Goal: Communication & Community: Answer question/provide support

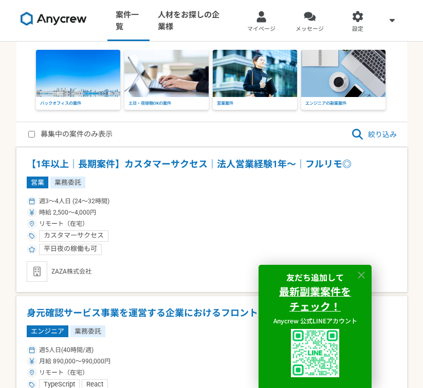
click at [359, 275] on icon at bounding box center [360, 275] width 7 height 7
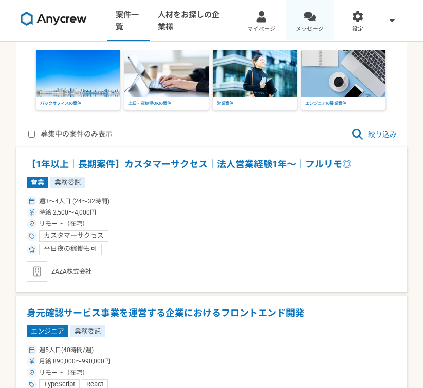
click at [300, 19] on link "メッセージ" at bounding box center [309, 20] width 48 height 41
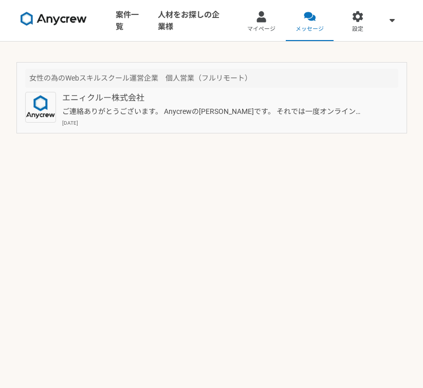
click at [257, 108] on p "ご連絡ありがとうございます。 Anycrewの[PERSON_NAME]です。 それでは一度オンラインにて、クライアント様の情報や、現在のご状況などヒアリング…" at bounding box center [213, 111] width 302 height 11
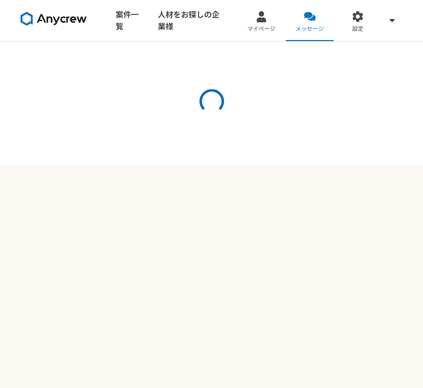
scroll to position [22, 0]
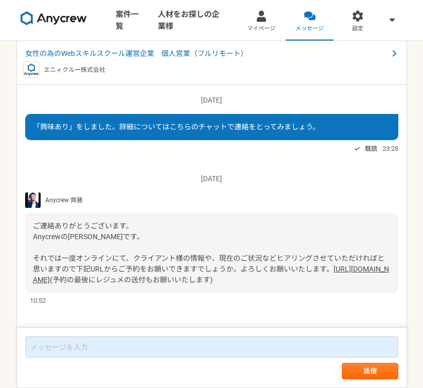
click at [147, 269] on link "[URL][DOMAIN_NAME]" at bounding box center [211, 274] width 356 height 19
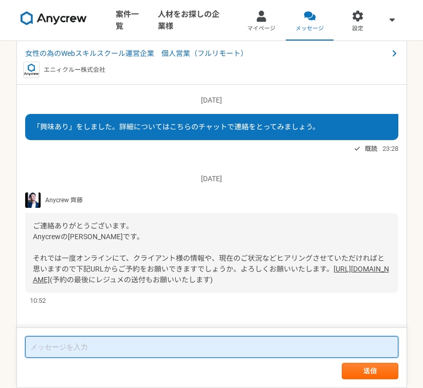
click at [97, 347] on textarea at bounding box center [211, 347] width 373 height 22
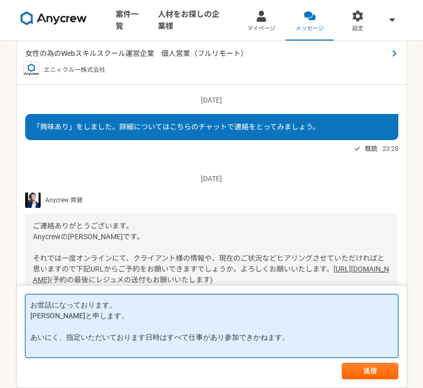
type textarea "お世話になっております。 [PERSON_NAME]と申します。 あいにく、指定いただいております日時はすべて仕事があり参加できかねます。"
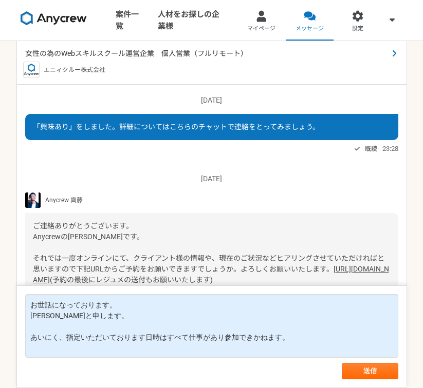
click at [204, 48] on span "女性の為のWebスキルスクール運営企業　個人営業（フルリモート）" at bounding box center [204, 53] width 359 height 11
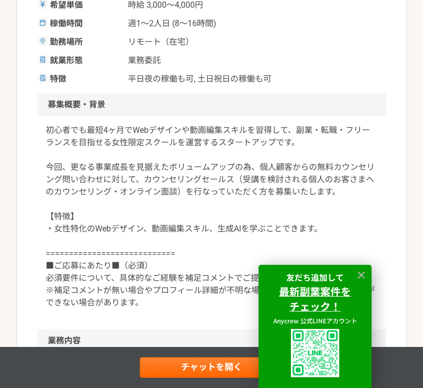
scroll to position [232, 0]
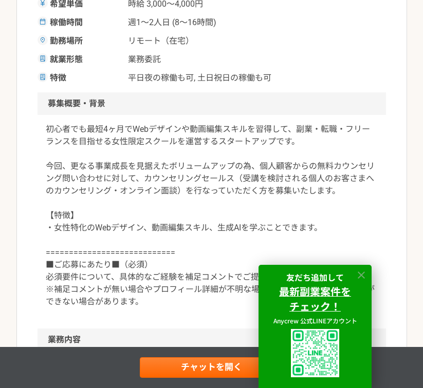
click at [357, 278] on icon at bounding box center [361, 276] width 12 height 12
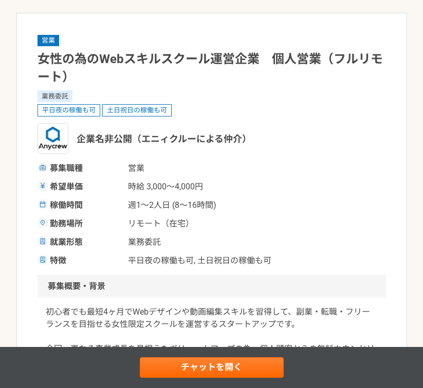
scroll to position [0, 0]
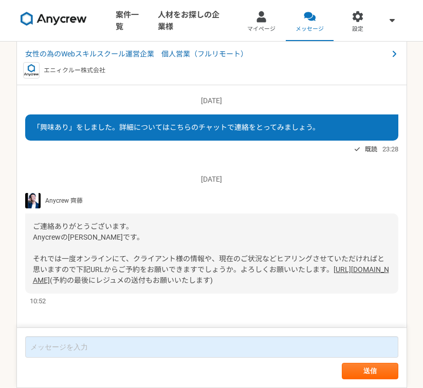
scroll to position [22, 0]
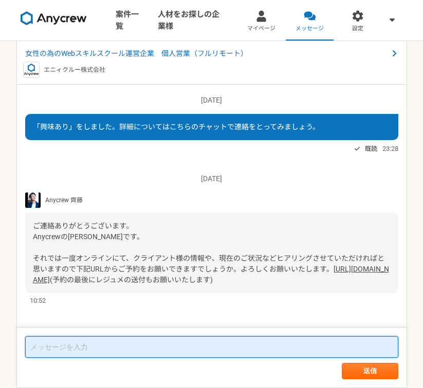
click at [79, 355] on textarea at bounding box center [211, 347] width 373 height 22
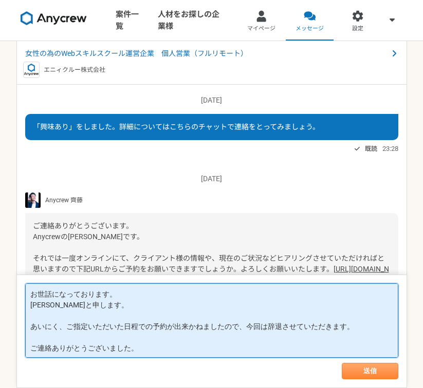
type textarea "お世話になっております。 [PERSON_NAME]と申します。 あいにく、ご指定いただいた日程での予約が出来かねましたので、今回は辞退させていただきます。 …"
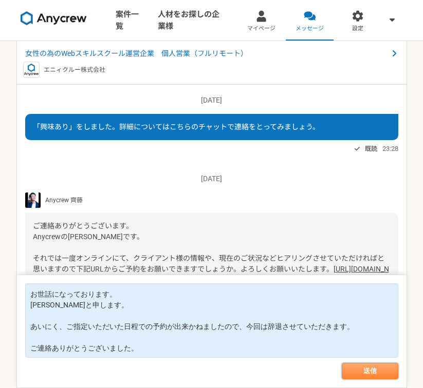
click at [361, 368] on button "送信" at bounding box center [369, 371] width 56 height 16
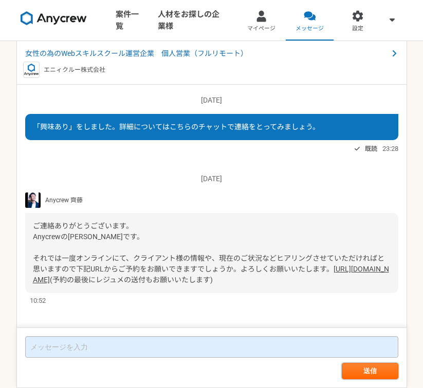
scroll to position [152, 0]
